Goal: Task Accomplishment & Management: Use online tool/utility

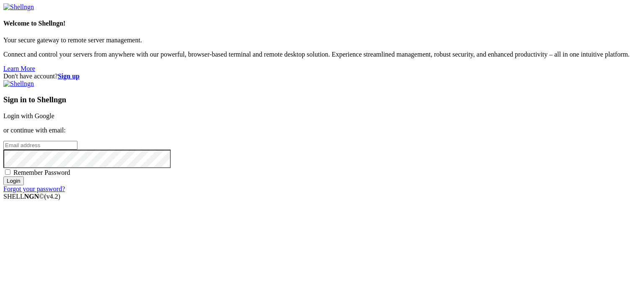
click at [640, 150] on div "Don't have account? Sign up Sign in to Shellngn Login with Google or continue w…" at bounding box center [321, 132] width 637 height 120
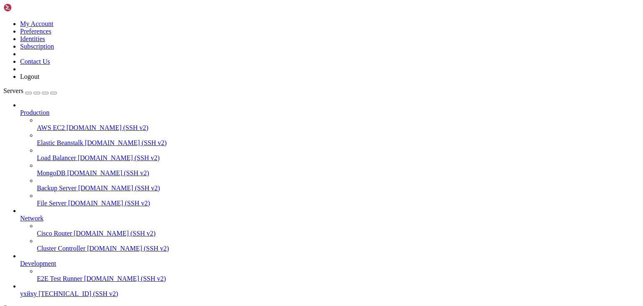
scroll to position [32, 0]
click at [33, 290] on span "ухйху" at bounding box center [28, 293] width 17 height 7
click at [34, 290] on span "ухйху" at bounding box center [28, 293] width 17 height 7
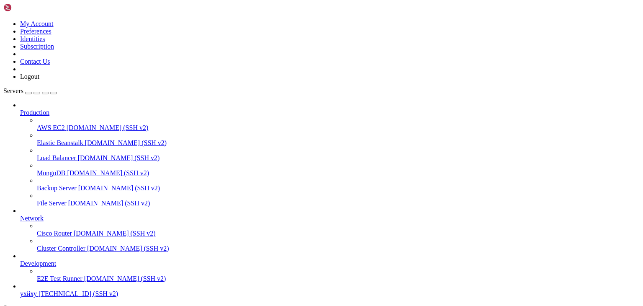
type input "/root"
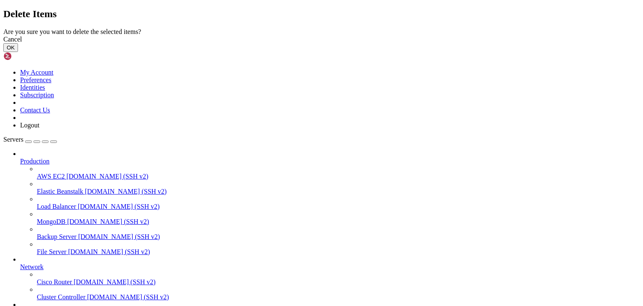
click at [18, 52] on button "OK" at bounding box center [10, 47] width 15 height 9
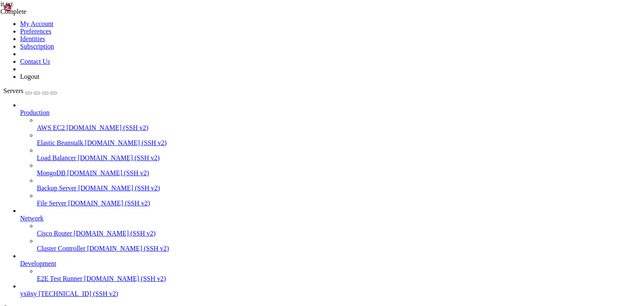
type textarea "# end"
click at [623, 239] on div "it.txt Complete result.txt 0 Bytes Complete il (1).zone 10 KB / 15 KB il (1).zo…" at bounding box center [321, 153] width 643 height 306
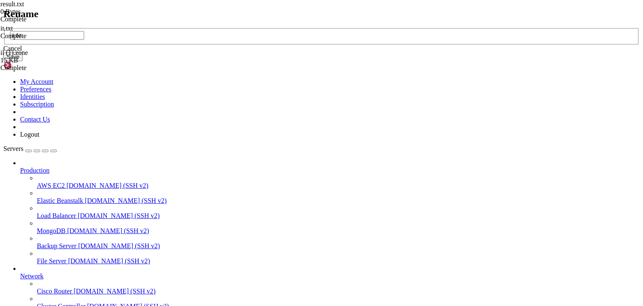
type input "il.txt"
click at [23, 61] on button "Save" at bounding box center [12, 56] width 19 height 9
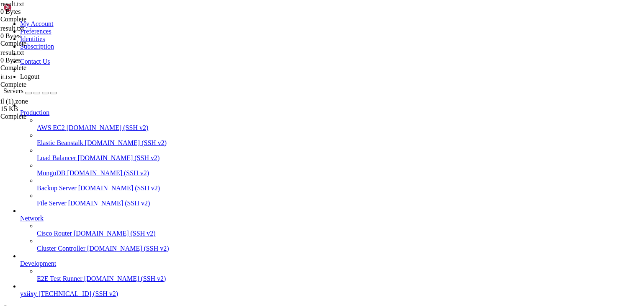
type textarea "# end"
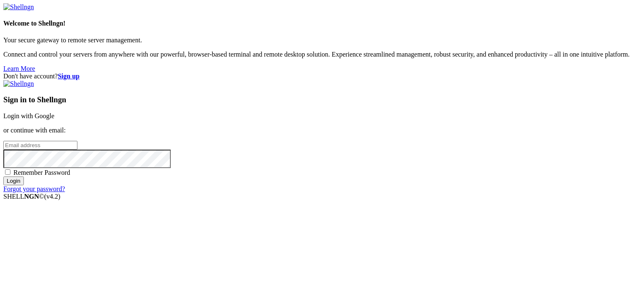
click at [54, 112] on link "Login with Google" at bounding box center [28, 115] width 51 height 7
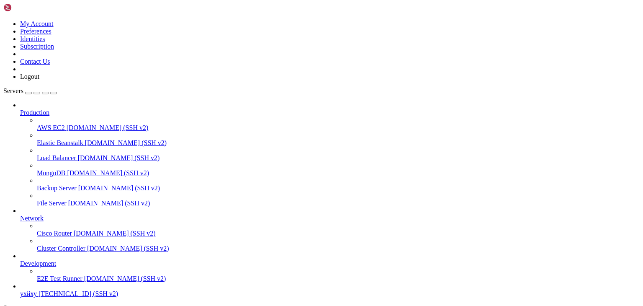
scroll to position [32, 0]
click at [37, 290] on span "ухйху" at bounding box center [28, 293] width 17 height 7
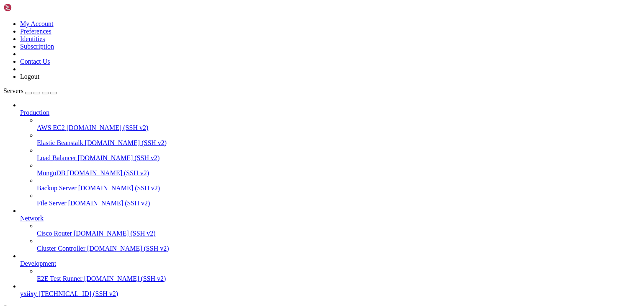
type input "/root"
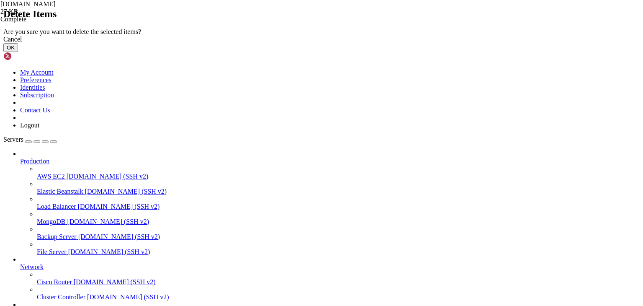
click at [18, 52] on button "OK" at bounding box center [10, 47] width 15 height 9
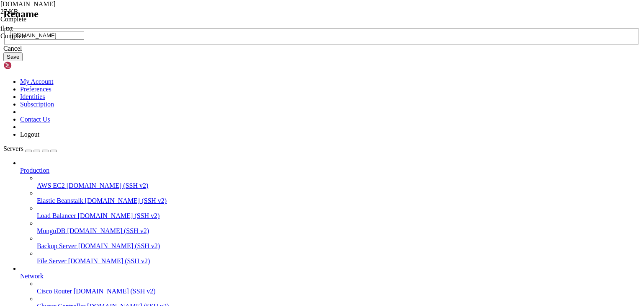
scroll to position [0, 0]
type input "cz.txt"
click at [23, 61] on button "Save" at bounding box center [12, 56] width 19 height 9
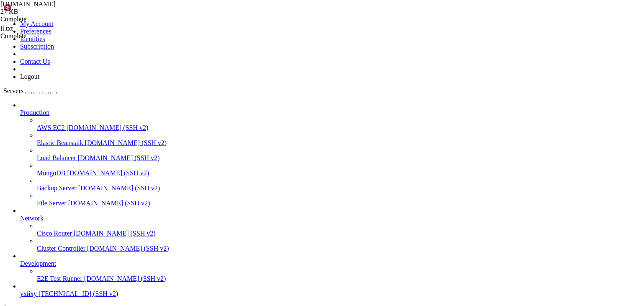
click at [643, 245] on div "[DOMAIN_NAME] 27 KB Complete il.txt Complete result.txt 0 Bytes / 506 KB result…" at bounding box center [321, 153] width 643 height 306
type textarea "# end"
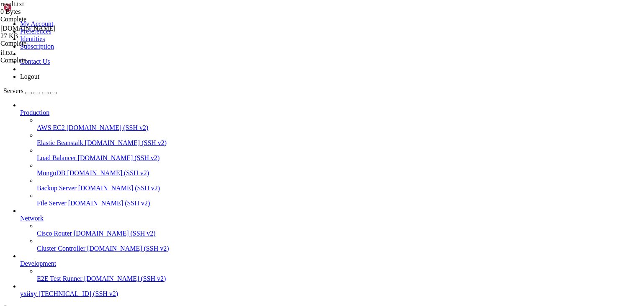
drag, startPoint x: 601, startPoint y: 281, endPoint x: 601, endPoint y: 277, distance: 4.6
click at [601, 281] on div "[DOMAIN_NAME] 27 KB Complete il.txt Complete result.txt 0 Bytes Complete result…" at bounding box center [321, 153] width 643 height 306
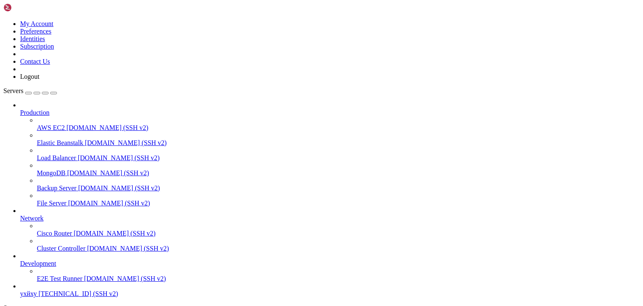
type input "/root"
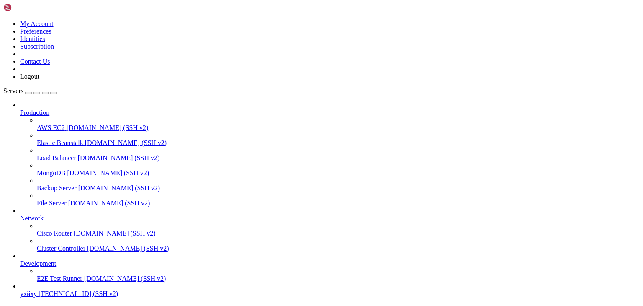
click at [35, 290] on span "ухйху" at bounding box center [28, 293] width 17 height 7
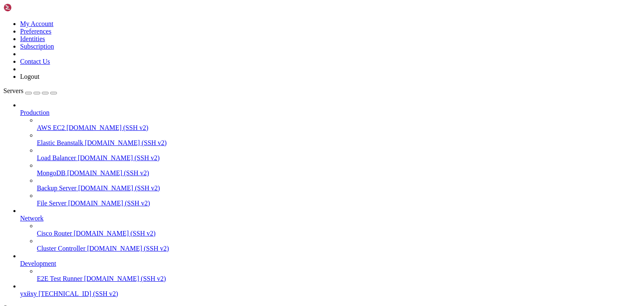
scroll to position [0, 0]
click at [39, 290] on span "[TECHNICAL_ID] (SSH v2)" at bounding box center [79, 293] width 80 height 7
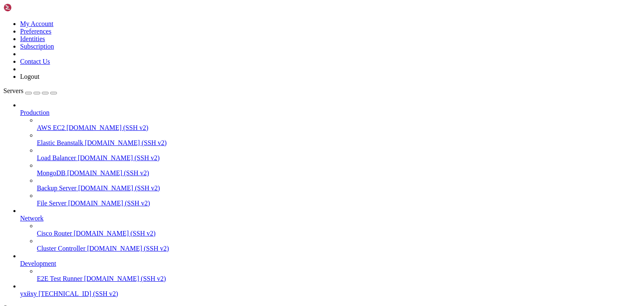
click at [39, 290] on span "[TECHNICAL_ID] (SSH v2)" at bounding box center [79, 293] width 80 height 7
